Goal: Task Accomplishment & Management: Manage account settings

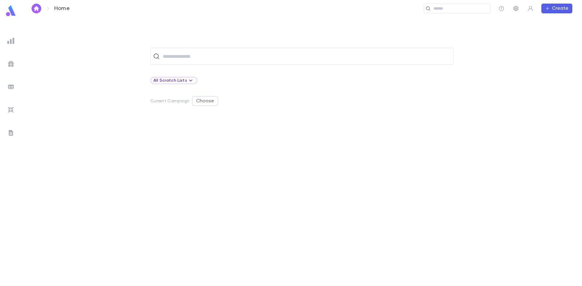
click at [514, 6] on icon "button" at bounding box center [516, 8] width 6 height 6
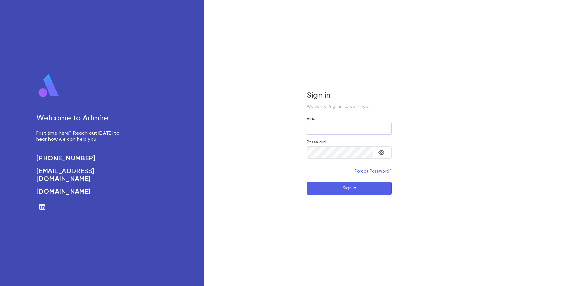
type input "**********"
click at [51, 112] on div "Welcome to Admire First time here? Reach out [DATE] to hear how we can help you…" at bounding box center [107, 137] width 143 height 127
click at [366, 188] on button "Sign In" at bounding box center [349, 188] width 85 height 13
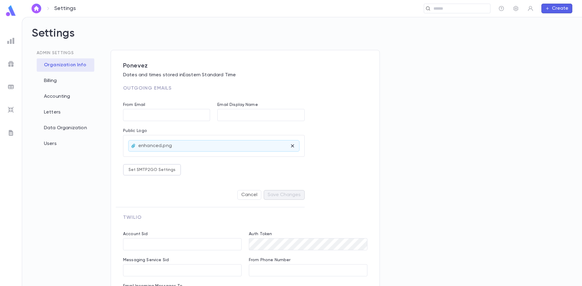
type input "**********"
click at [45, 111] on div "Letters" at bounding box center [66, 112] width 58 height 13
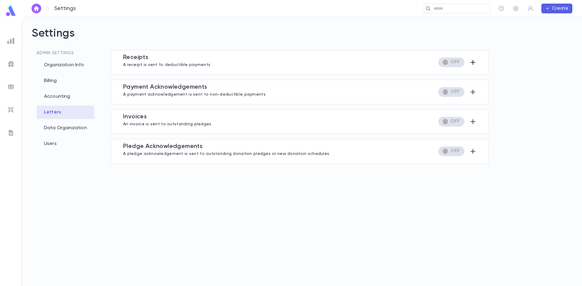
click at [474, 64] on icon "button" at bounding box center [472, 62] width 7 height 7
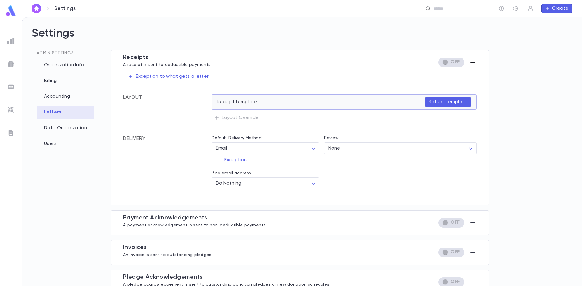
click at [446, 101] on p "Set Up Template" at bounding box center [447, 102] width 39 height 6
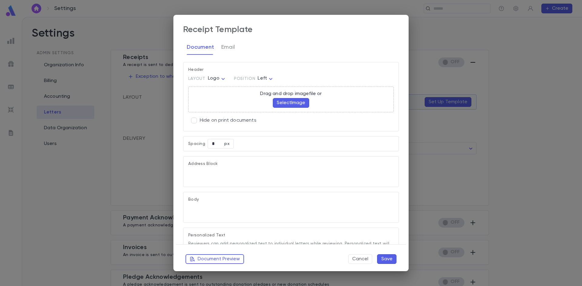
type textarea "**********"
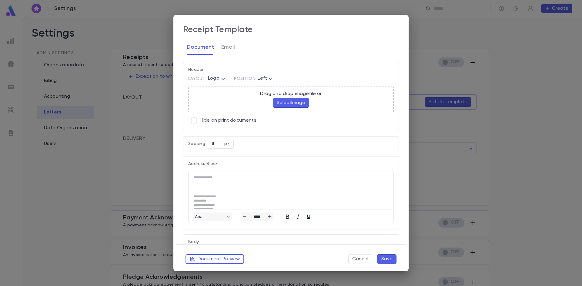
click at [292, 102] on button "Select Image" at bounding box center [291, 103] width 36 height 10
click at [279, 103] on button "Select Image" at bounding box center [291, 103] width 36 height 10
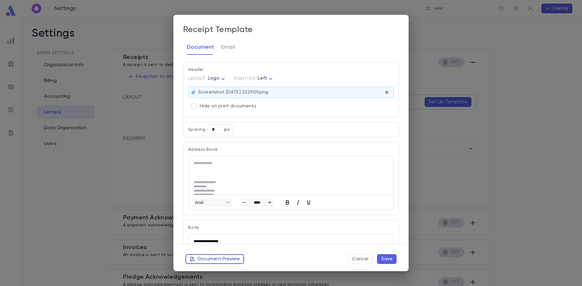
click at [223, 259] on button "Document Preview" at bounding box center [214, 259] width 58 height 10
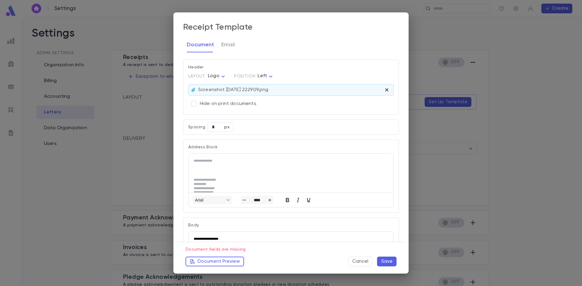
click at [386, 90] on icon "button" at bounding box center [386, 90] width 6 height 6
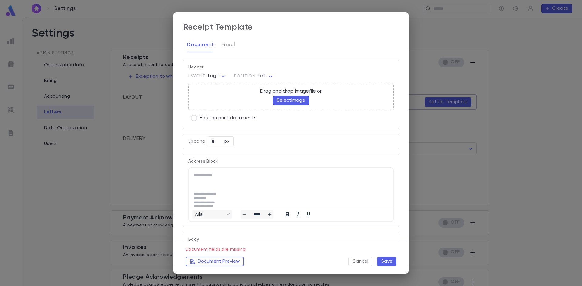
click at [297, 98] on button "Select Image" at bounding box center [291, 101] width 36 height 10
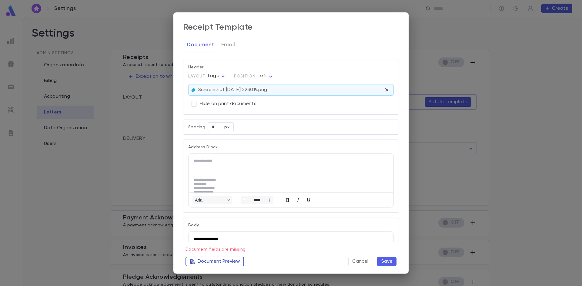
click at [222, 261] on button "Document Preview" at bounding box center [214, 262] width 58 height 10
click at [252, 74] on span "Position" at bounding box center [245, 76] width 22 height 5
click at [262, 76] on body "Settings ​ Create Settings Admin Settings Organization Info Billing Accounting …" at bounding box center [291, 151] width 582 height 269
click at [263, 90] on span "Centered" at bounding box center [266, 88] width 22 height 6
type input "********"
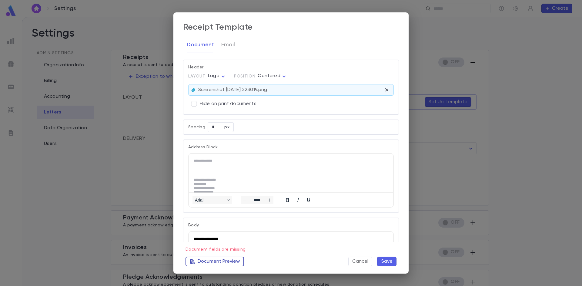
click at [229, 259] on button "Document Preview" at bounding box center [214, 262] width 58 height 10
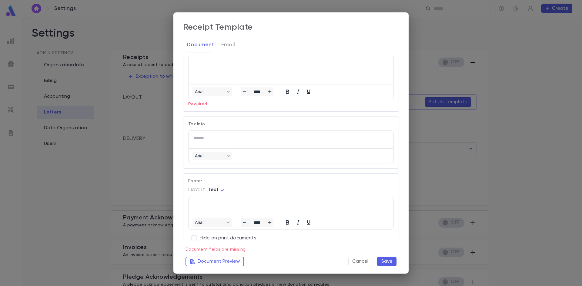
scroll to position [450, 0]
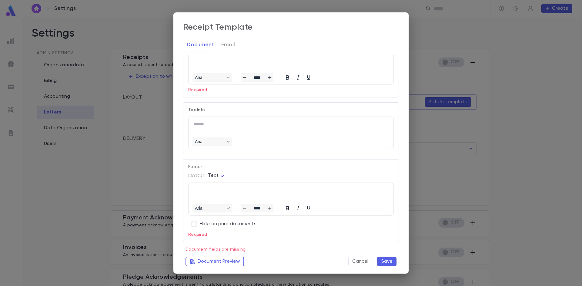
click at [211, 191] on p "Rich Text Area. Press ALT-0 for help." at bounding box center [291, 190] width 194 height 4
click at [211, 177] on body "Settings ​ Create Settings Admin Settings Organization Info Billing Accounting …" at bounding box center [291, 151] width 582 height 269
click at [216, 188] on span "Image" at bounding box center [217, 187] width 14 height 6
type input "*****"
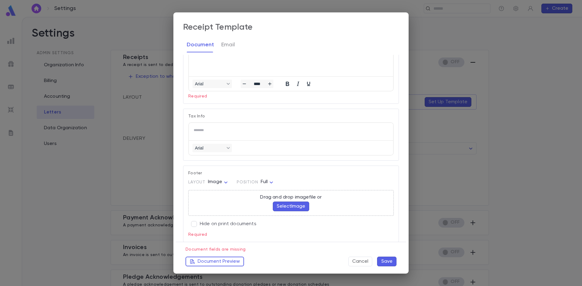
scroll to position [444, 0]
click at [294, 208] on button "Select Image" at bounding box center [291, 207] width 36 height 10
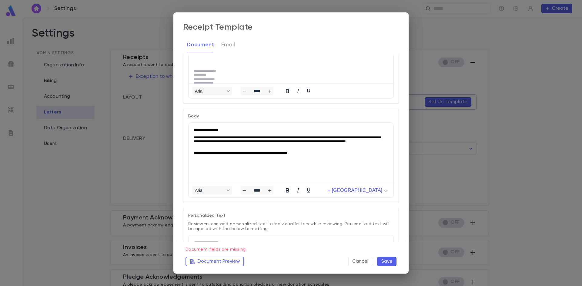
scroll to position [0, 0]
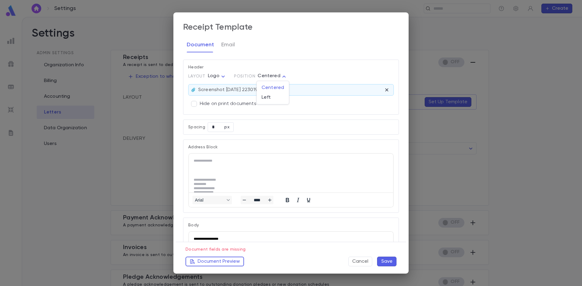
click at [272, 76] on body "Settings ​ Create Settings Admin Settings Organization Info Billing Accounting …" at bounding box center [291, 151] width 582 height 269
click at [272, 76] on div at bounding box center [291, 143] width 582 height 286
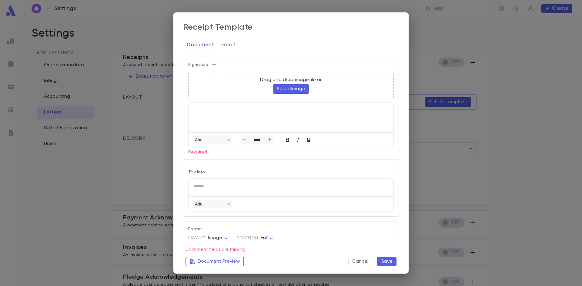
scroll to position [430, 0]
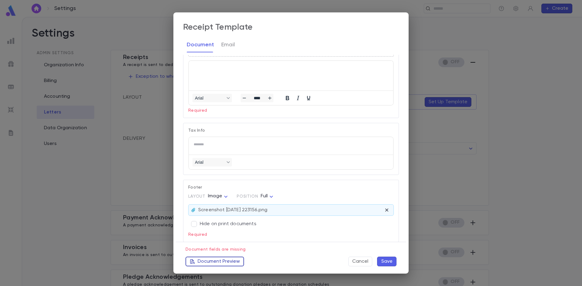
click at [221, 260] on button "Document Preview" at bounding box center [214, 262] width 58 height 10
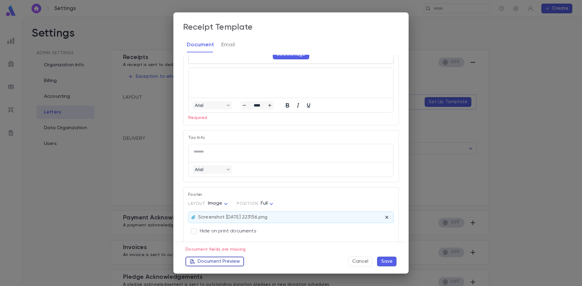
scroll to position [422, 0]
